Goal: Communication & Community: Share content

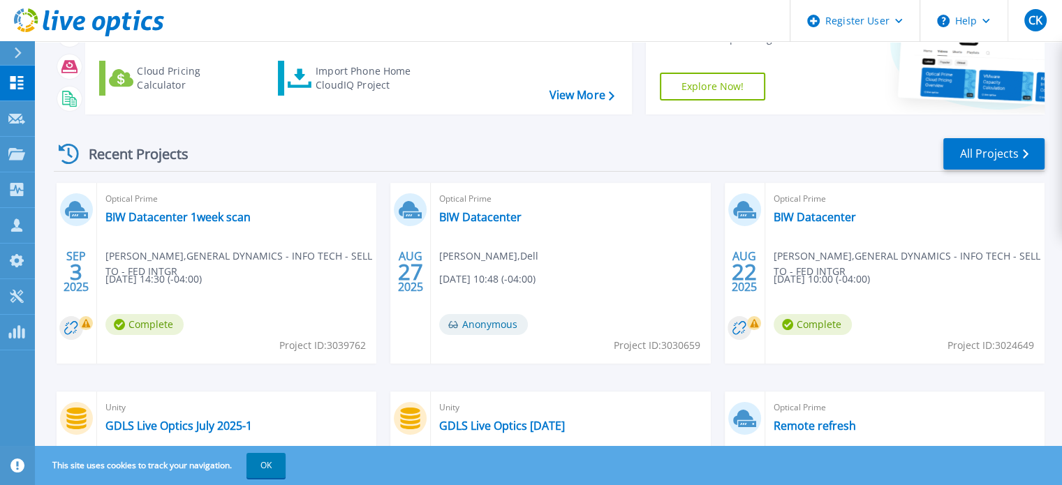
scroll to position [209, 0]
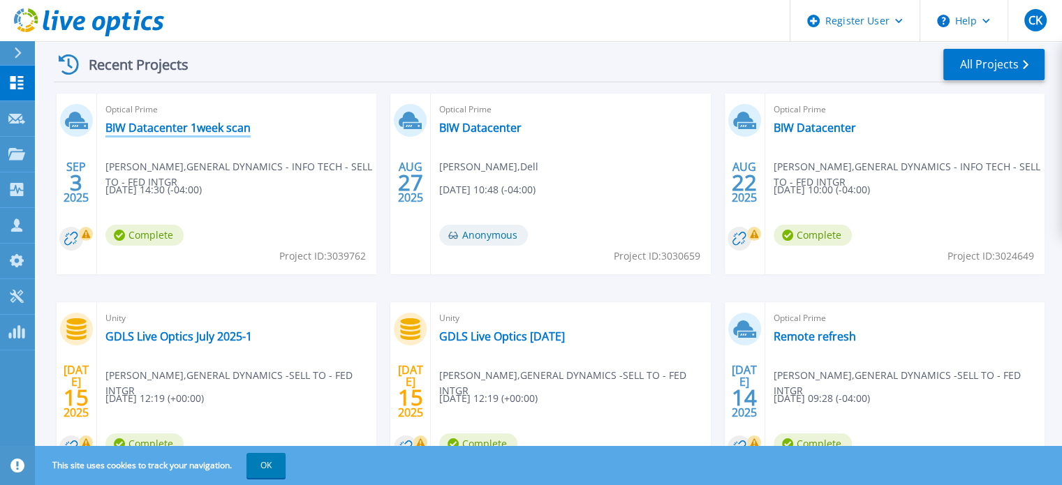
click at [179, 126] on link "BIW Datacenter 1week scan" at bounding box center [177, 128] width 145 height 14
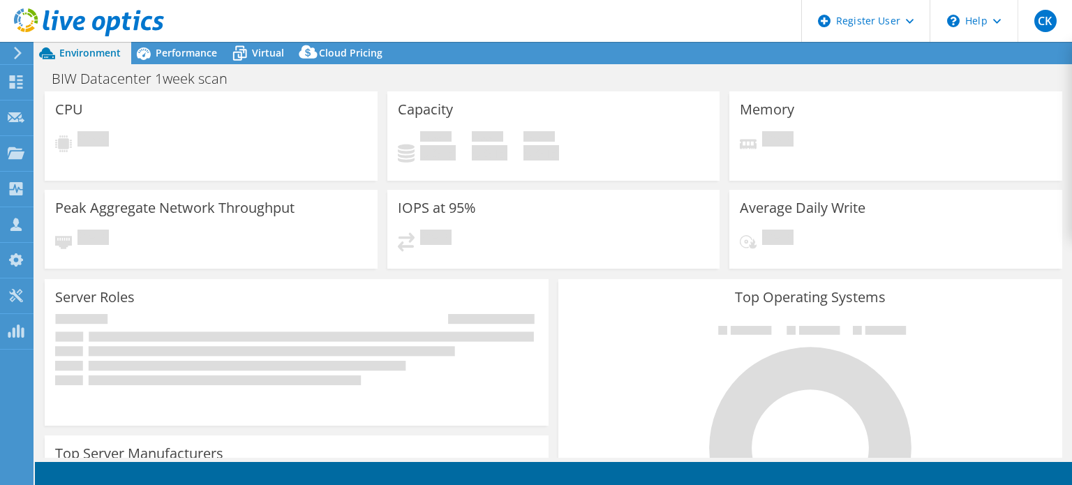
select select "USD"
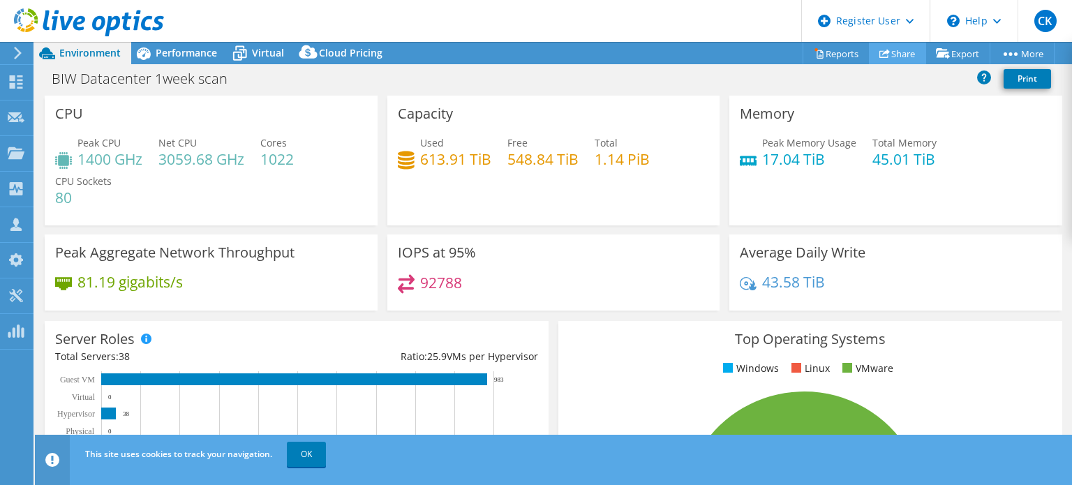
click at [893, 57] on link "Share" at bounding box center [897, 54] width 57 height 22
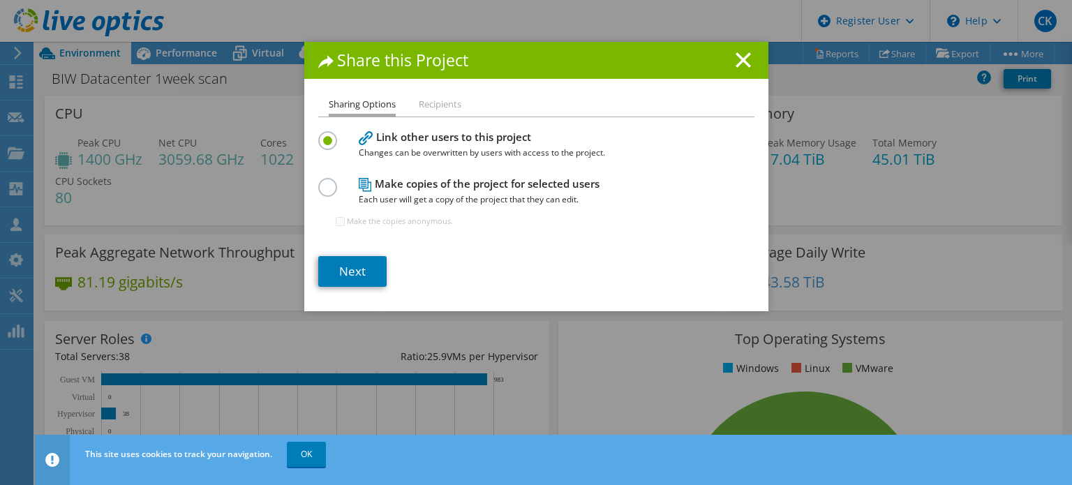
click at [304, 455] on div "Share this Project Sharing Options Recipients Link other users to this project …" at bounding box center [536, 242] width 1072 height 485
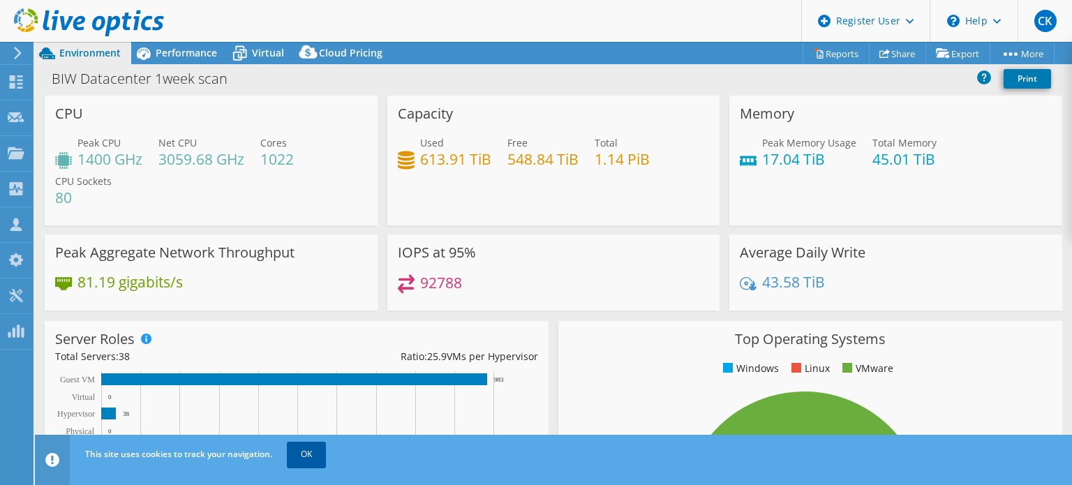
click at [300, 454] on link "OK" at bounding box center [306, 454] width 39 height 25
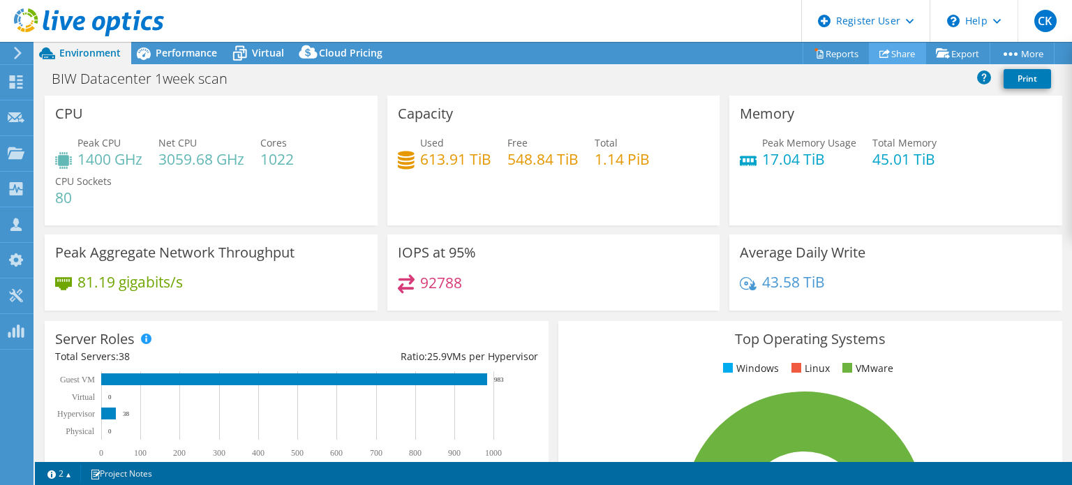
click at [897, 50] on link "Share" at bounding box center [897, 54] width 57 height 22
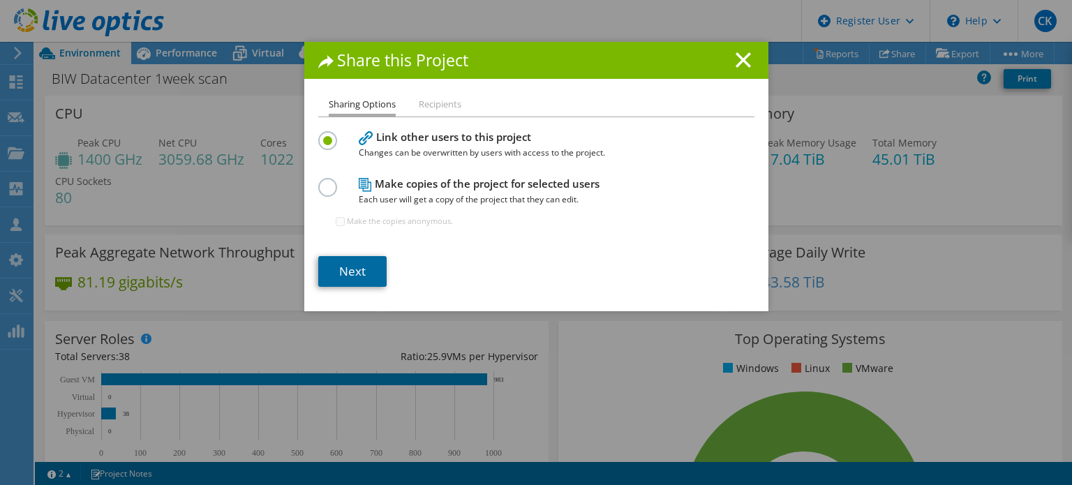
click at [341, 277] on link "Next" at bounding box center [352, 271] width 68 height 31
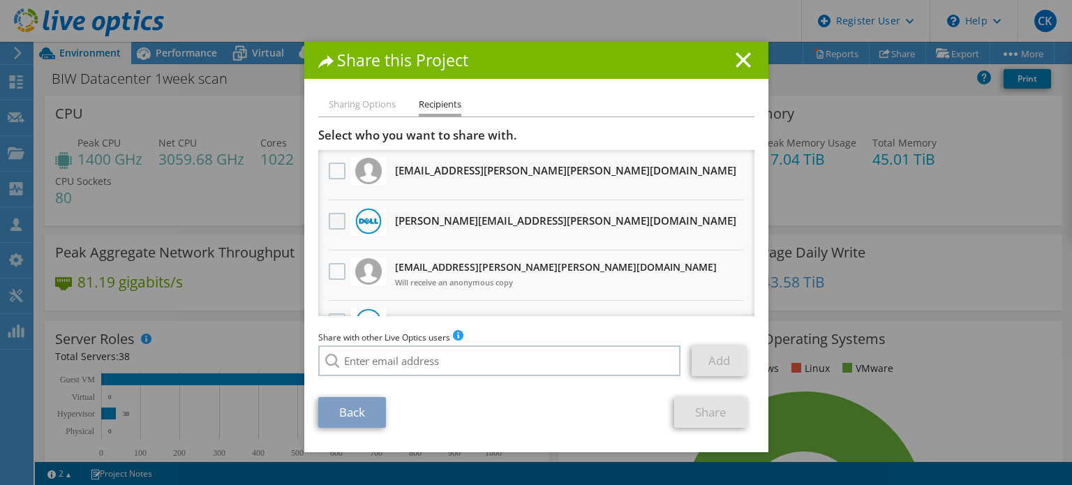
click at [329, 223] on label at bounding box center [339, 221] width 20 height 17
click at [0, 0] on input "checkbox" at bounding box center [0, 0] width 0 height 0
click at [709, 408] on link "Share" at bounding box center [710, 412] width 73 height 31
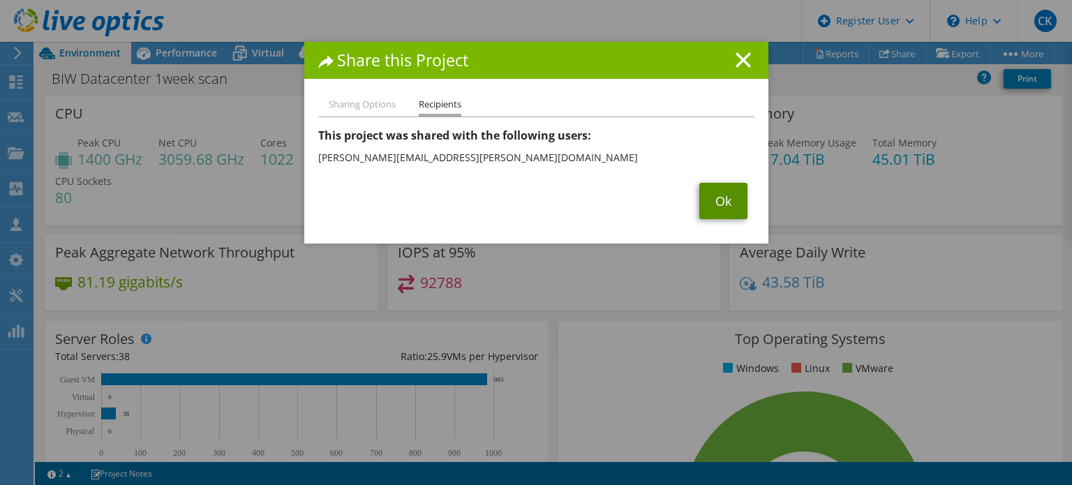
click at [712, 199] on link "Ok" at bounding box center [724, 201] width 48 height 36
